Goal: Information Seeking & Learning: Check status

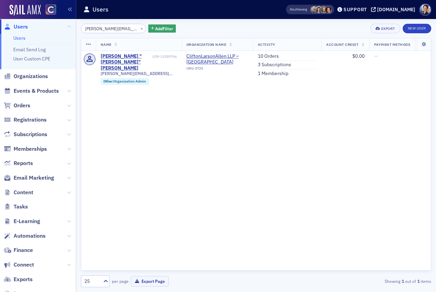
click at [21, 31] on span "Users" at bounding box center [38, 26] width 76 height 15
click at [21, 27] on span "Users" at bounding box center [21, 26] width 14 height 7
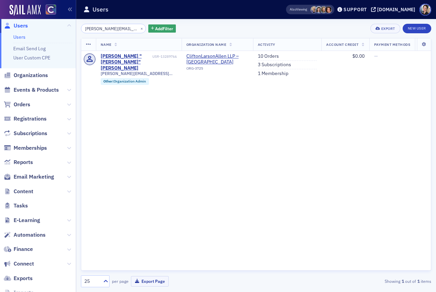
scroll to position [5, 0]
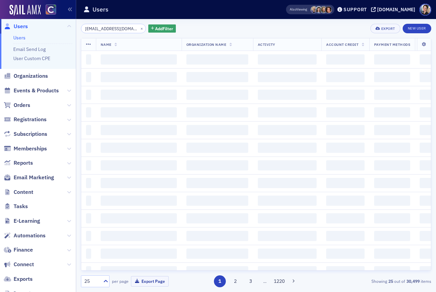
scroll to position [0, 27]
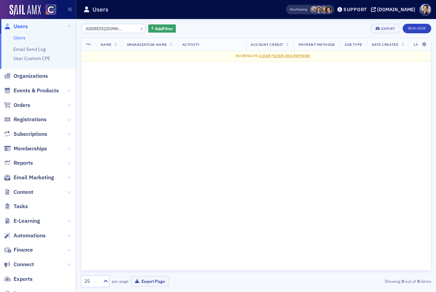
type input "[EMAIL_ADDRESS][DOMAIN_NAME]"
drag, startPoint x: 133, startPoint y: 27, endPoint x: 122, endPoint y: 28, distance: 10.9
click at [139, 27] on button "×" at bounding box center [142, 28] width 6 height 6
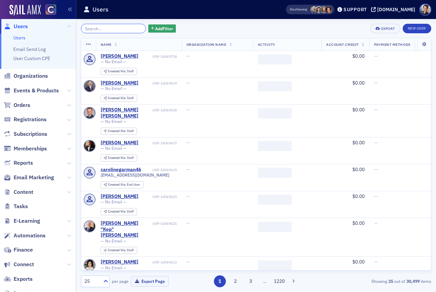
click at [109, 28] on input "search" at bounding box center [113, 29] width 65 height 10
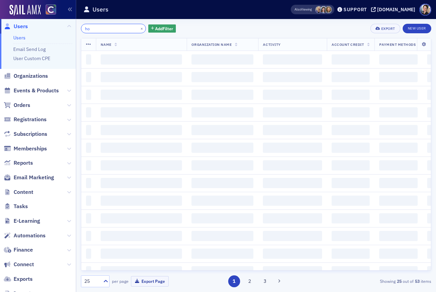
type input "h"
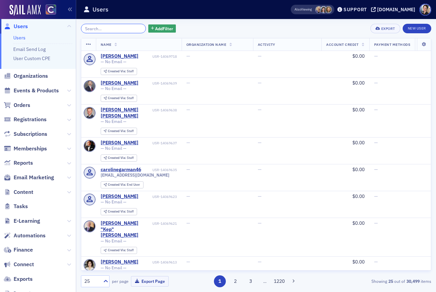
click at [99, 28] on input "search" at bounding box center [113, 29] width 65 height 10
paste input "XiaoYong"
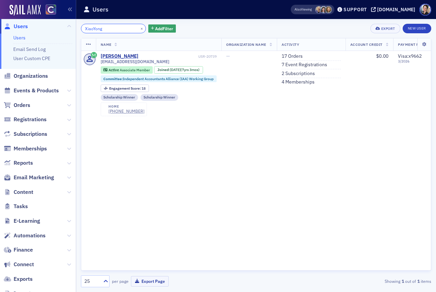
type input "XiaoYong"
click at [22, 25] on span "Users" at bounding box center [21, 26] width 14 height 7
drag, startPoint x: 132, startPoint y: 28, endPoint x: 125, endPoint y: 29, distance: 7.1
click at [139, 28] on button "×" at bounding box center [142, 28] width 6 height 6
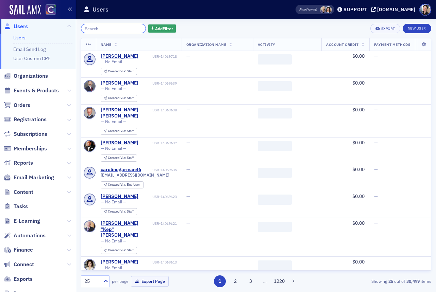
paste input "[PERSON_NAME][EMAIL_ADDRESS][DOMAIN_NAME]"
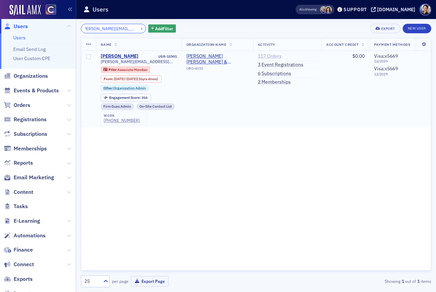
type input "[PERSON_NAME][EMAIL_ADDRESS][DOMAIN_NAME]"
click at [273, 56] on link "117 Orders" at bounding box center [270, 56] width 24 height 6
